Goal: Task Accomplishment & Management: Use online tool/utility

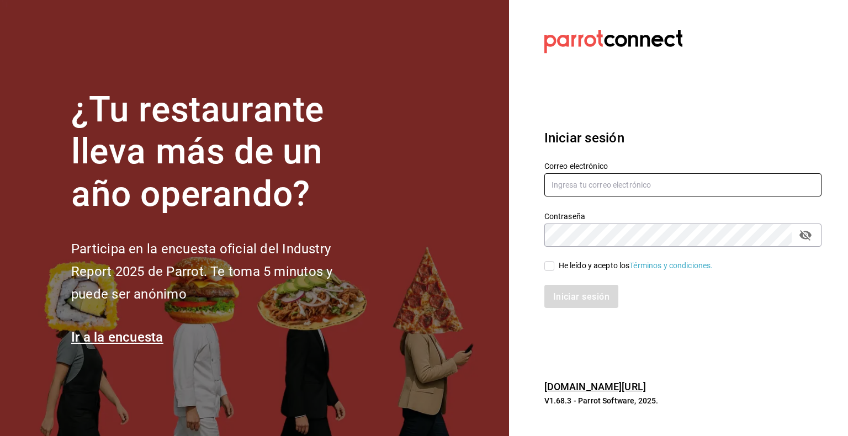
type input "[EMAIL_ADDRESS][DOMAIN_NAME]"
click at [552, 262] on input "He leído y acepto los Términos y condiciones." at bounding box center [549, 266] width 10 height 10
checkbox input "true"
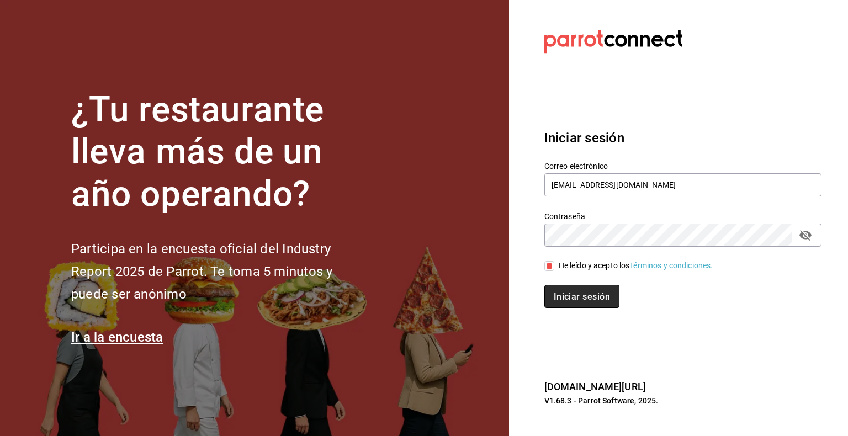
click at [561, 291] on button "Iniciar sesión" at bounding box center [581, 296] width 75 height 23
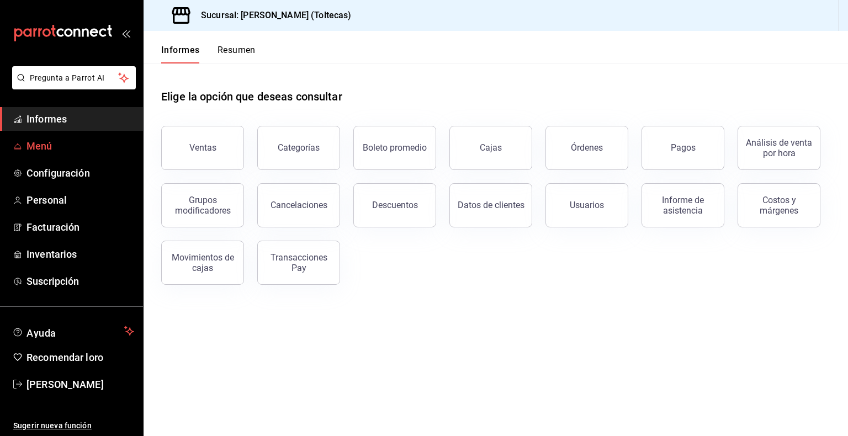
click at [39, 150] on font "Menú" at bounding box center [40, 146] width 26 height 12
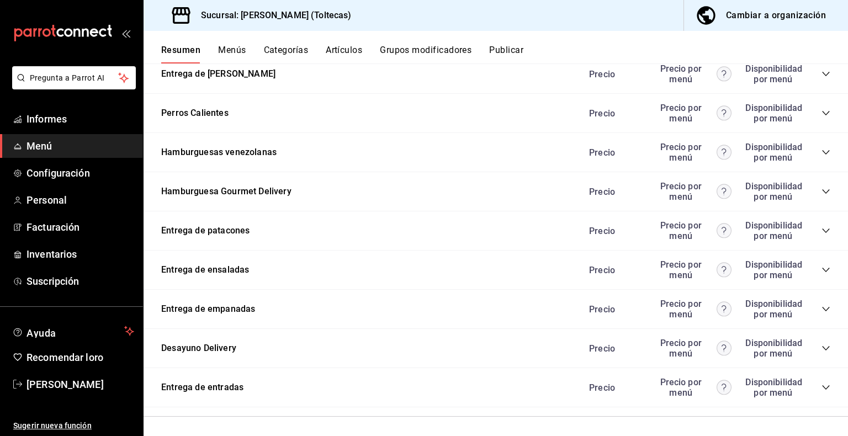
scroll to position [1220, 0]
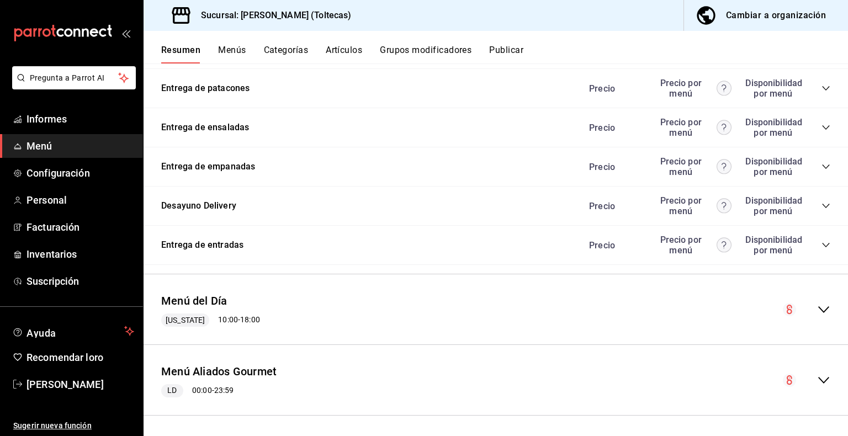
click at [817, 377] on icon "colapsar-fila-del-menú" at bounding box center [823, 380] width 13 height 13
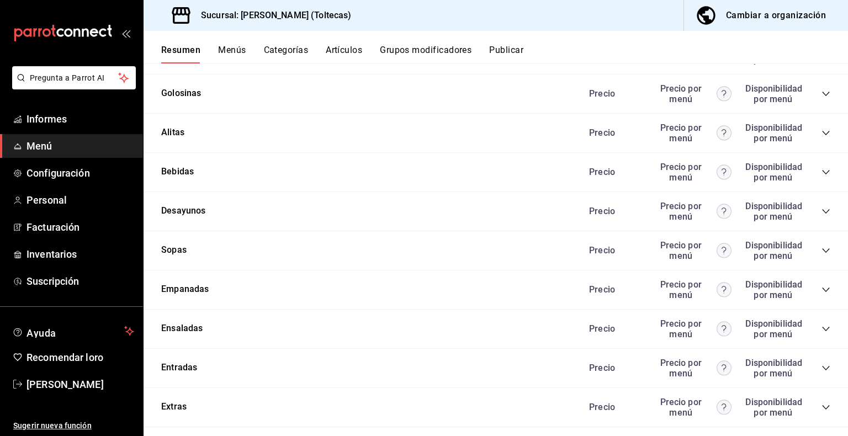
scroll to position [2063, 0]
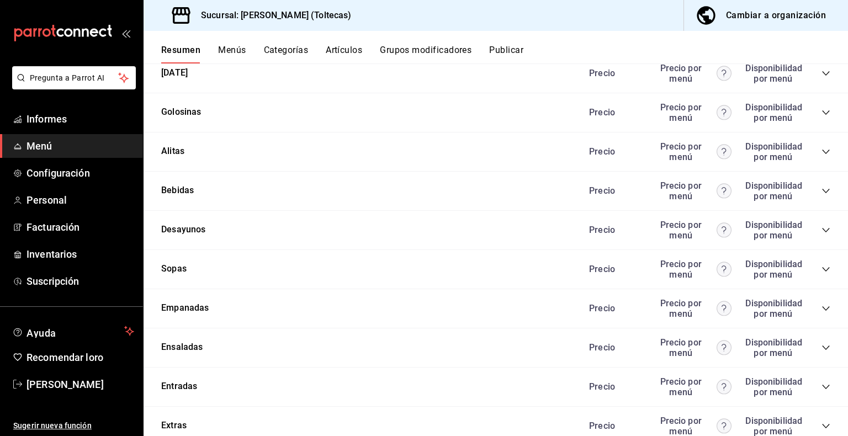
click at [822, 187] on icon "colapsar-categoría-fila" at bounding box center [826, 191] width 9 height 9
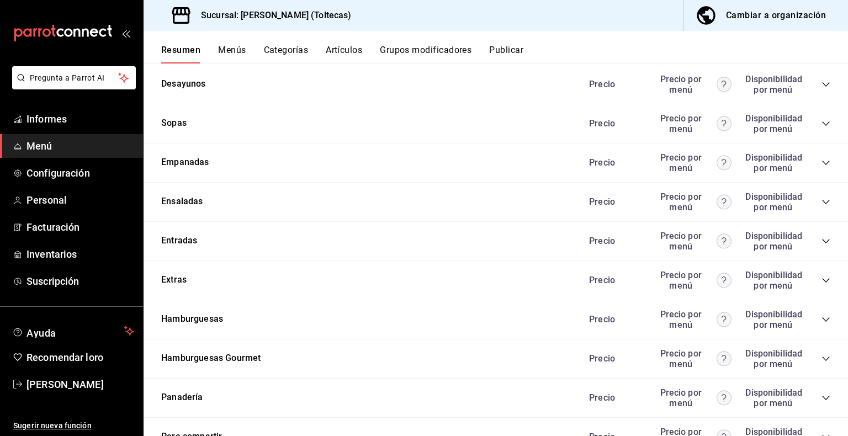
scroll to position [3664, 0]
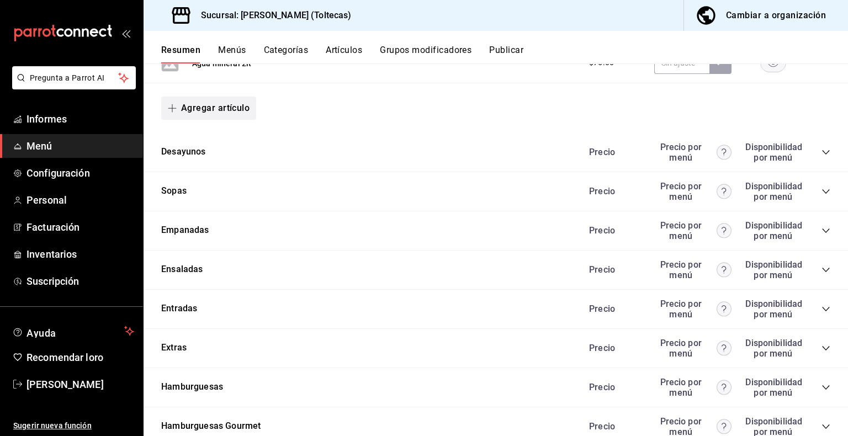
click at [212, 110] on font "Agregar artículo" at bounding box center [215, 108] width 68 height 10
click at [197, 167] on font "Artículo nuevo" at bounding box center [199, 163] width 50 height 9
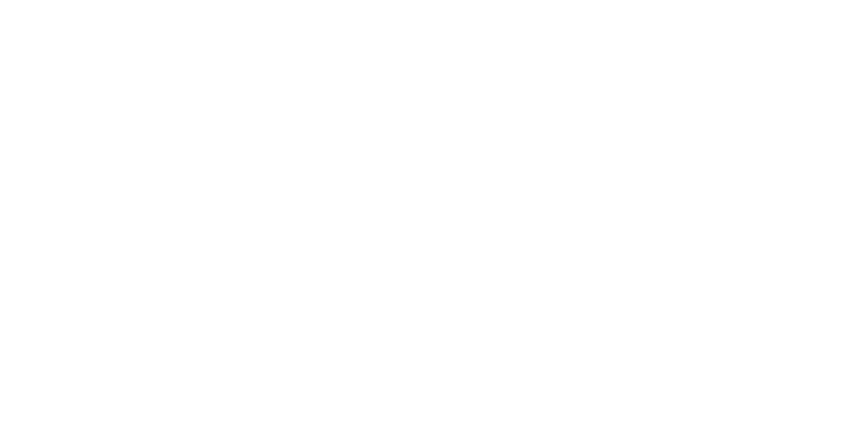
click at [555, 4] on html "Texto original Valora esta traducción Tu opinión servirá para ayudar a mejorar …" at bounding box center [424, 2] width 848 height 4
click at [152, 4] on html "Texto original Valora esta traducción Tu opinión servirá para ayudar a mejorar …" at bounding box center [424, 2] width 848 height 4
